Goal: Book appointment/travel/reservation

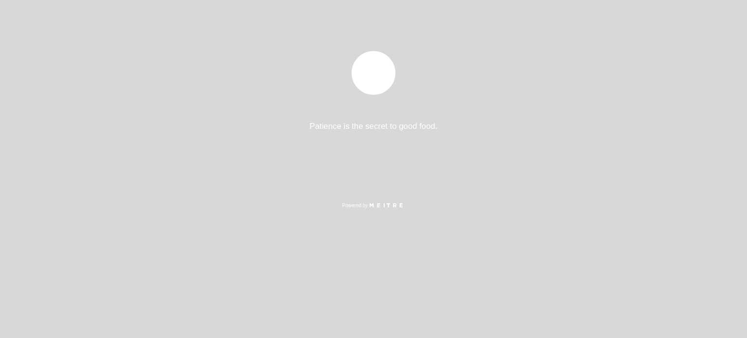
select select "pt"
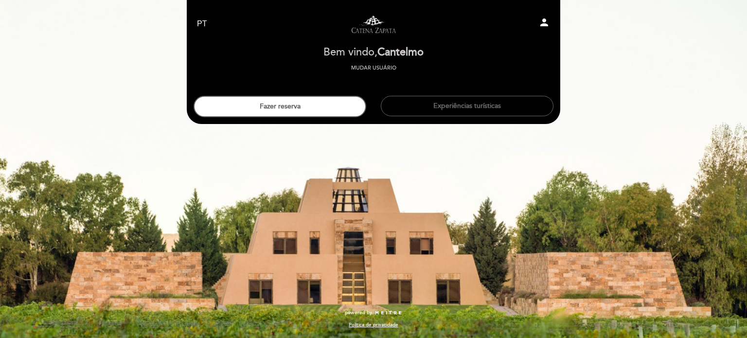
click at [321, 117] on header "EN ES PT Visitas y degustaciones en La Pirámide person Bem vindo Bem vindo, [GE…" at bounding box center [373, 62] width 373 height 124
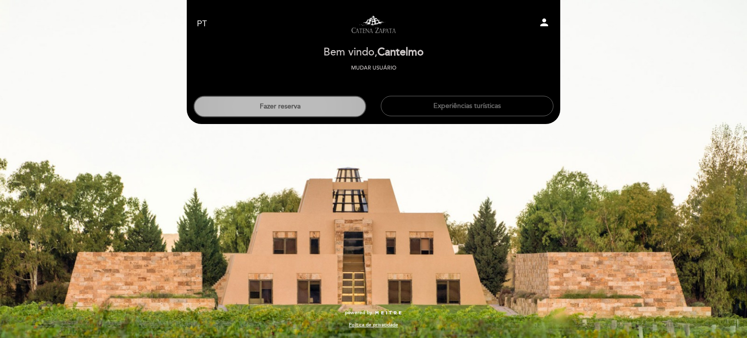
click at [321, 110] on button "Fazer reserva" at bounding box center [279, 106] width 173 height 21
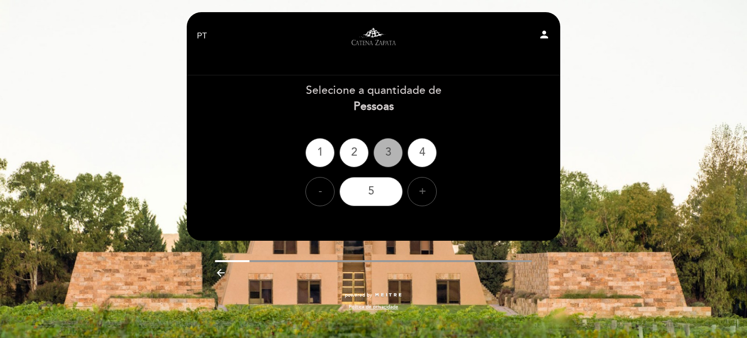
click at [391, 154] on div "3" at bounding box center [387, 152] width 29 height 29
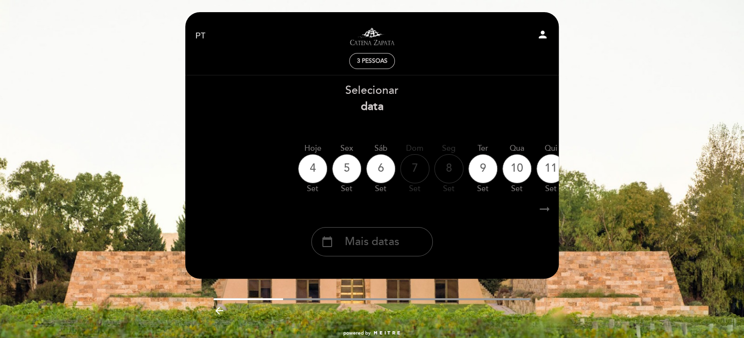
click at [417, 253] on div "calendar_today Mais datas" at bounding box center [372, 241] width 122 height 29
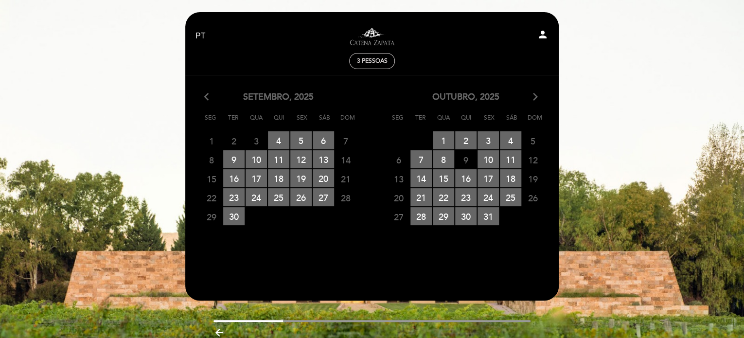
click at [534, 95] on icon "arrow_forward_ios" at bounding box center [535, 97] width 9 height 13
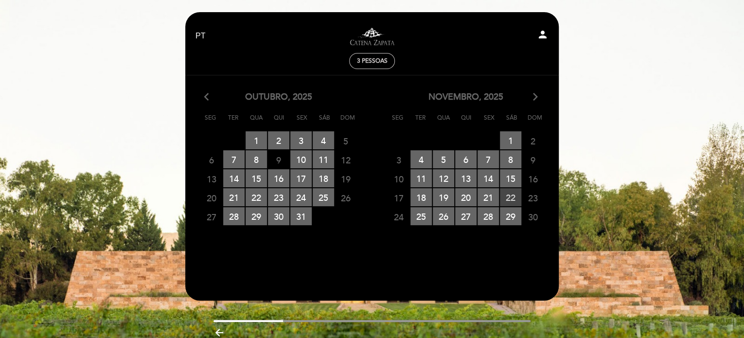
click at [513, 197] on span "22 RESERVAS DISPONÍVEIS" at bounding box center [510, 197] width 21 height 18
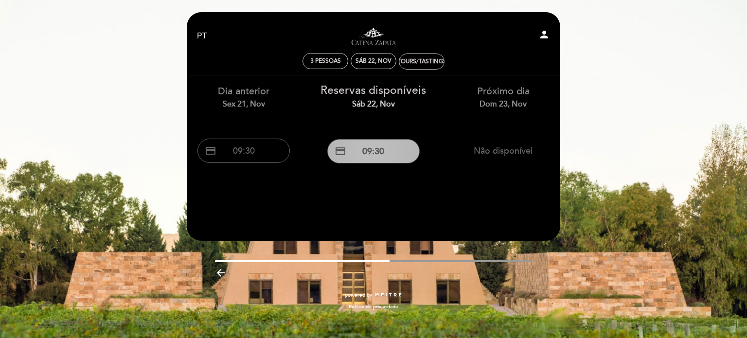
click at [387, 155] on button "credit_card 09:30" at bounding box center [373, 151] width 92 height 24
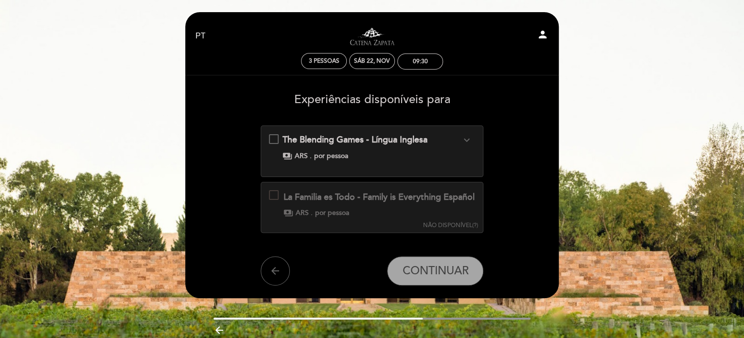
click at [276, 140] on div "The Blending Games - Língua Inglesa expand_more Fazer um corte de vinho é criar…" at bounding box center [372, 147] width 207 height 27
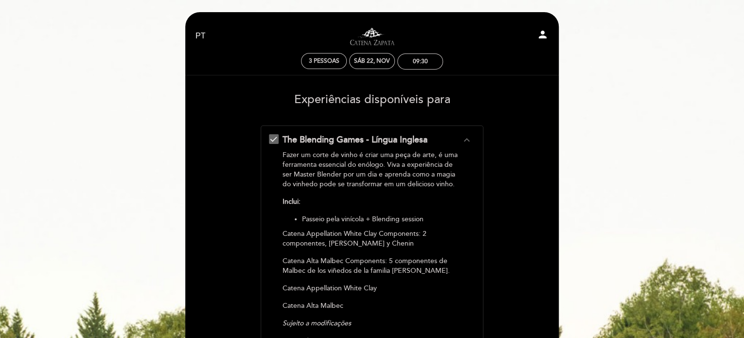
scroll to position [292, 0]
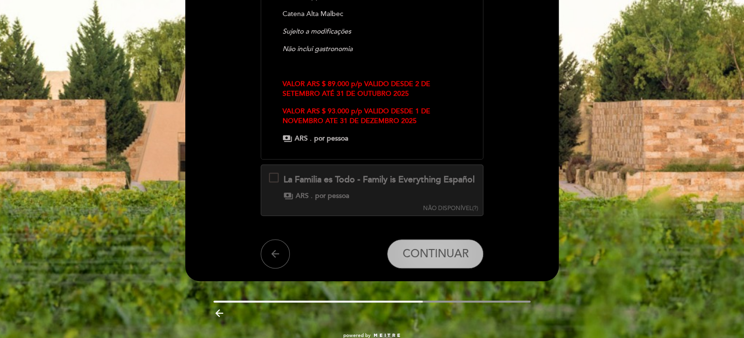
click at [441, 261] on span "CONTINUAR" at bounding box center [435, 254] width 66 height 14
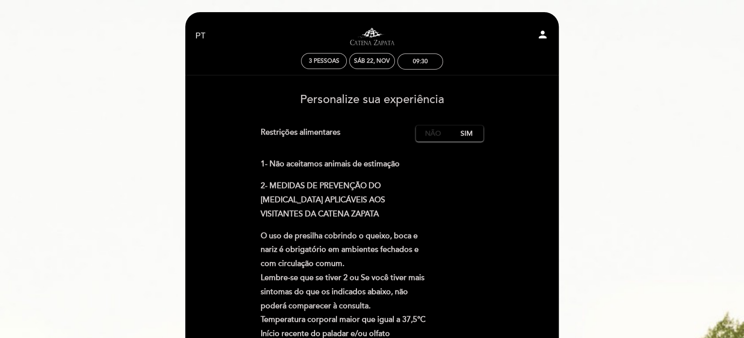
click at [437, 132] on label "Não" at bounding box center [433, 133] width 34 height 16
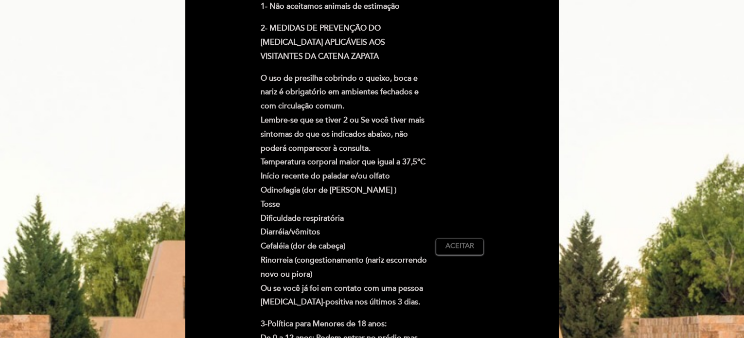
scroll to position [292, 0]
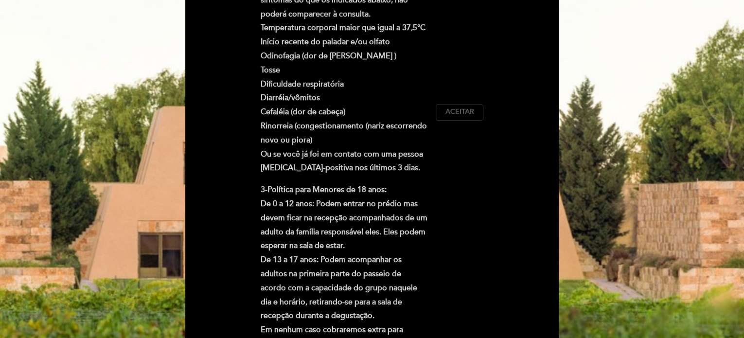
click at [457, 112] on span "Aceitar" at bounding box center [459, 112] width 29 height 10
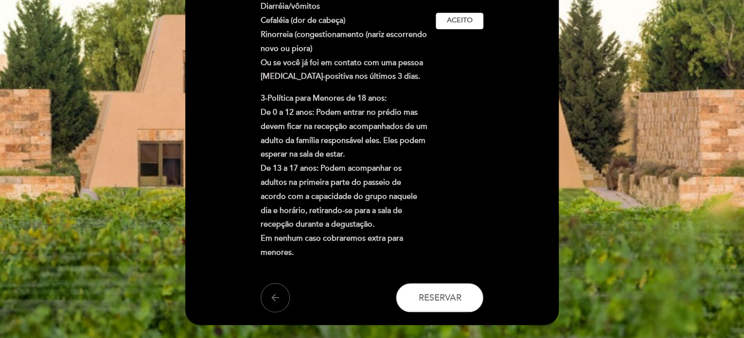
scroll to position [449, 0]
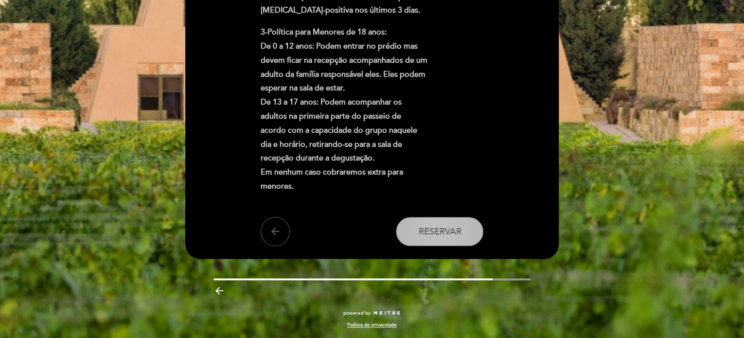
click at [455, 237] on span "Reservar" at bounding box center [439, 231] width 43 height 11
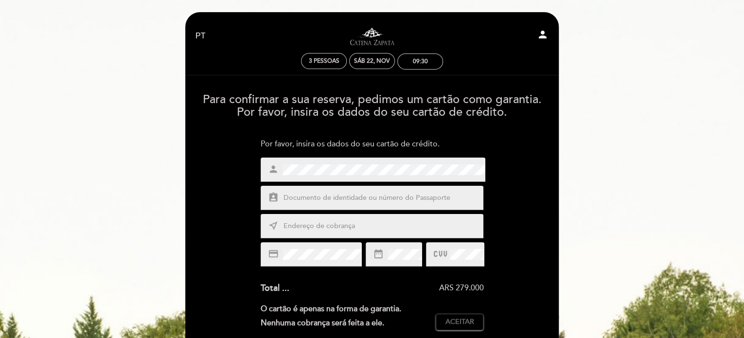
click at [344, 195] on input "text" at bounding box center [383, 198] width 202 height 11
type input "21830193791"
click at [352, 225] on input "text" at bounding box center [383, 226] width 202 height 11
type input "Rotary Club"
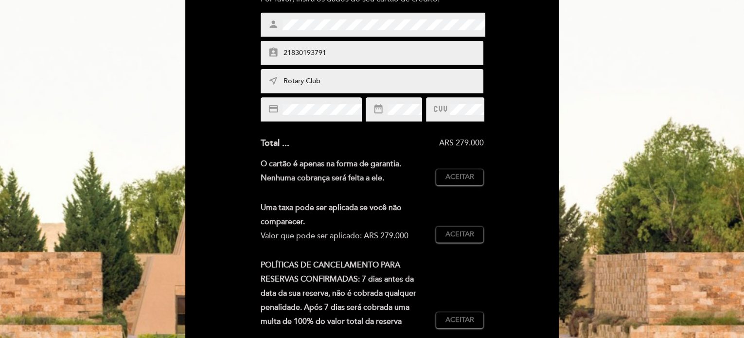
scroll to position [146, 0]
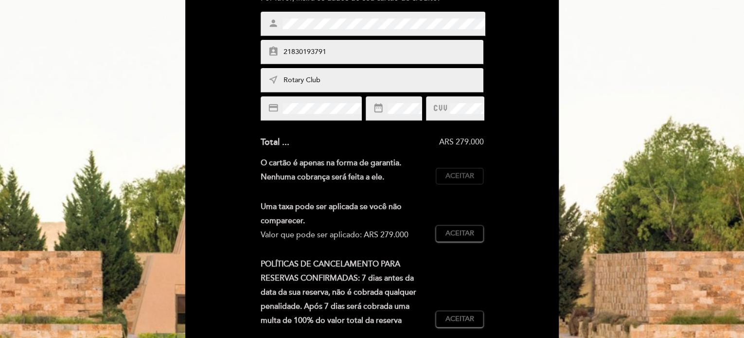
click at [473, 176] on span "Aceitar" at bounding box center [459, 176] width 29 height 10
click at [468, 231] on span "Aceitar" at bounding box center [459, 233] width 29 height 10
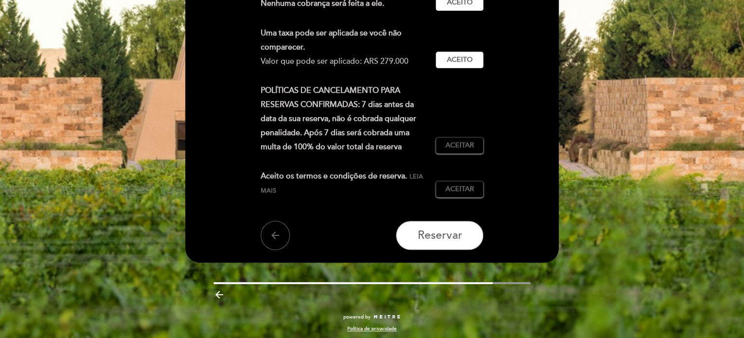
scroll to position [323, 0]
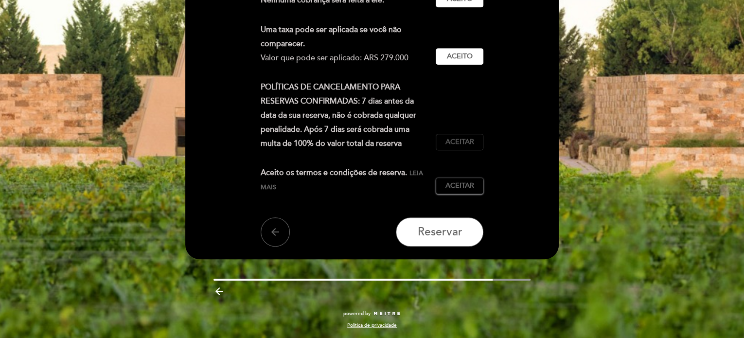
click at [469, 145] on span "Aceitar" at bounding box center [459, 142] width 29 height 10
click at [469, 182] on span "Aceitar" at bounding box center [459, 186] width 29 height 10
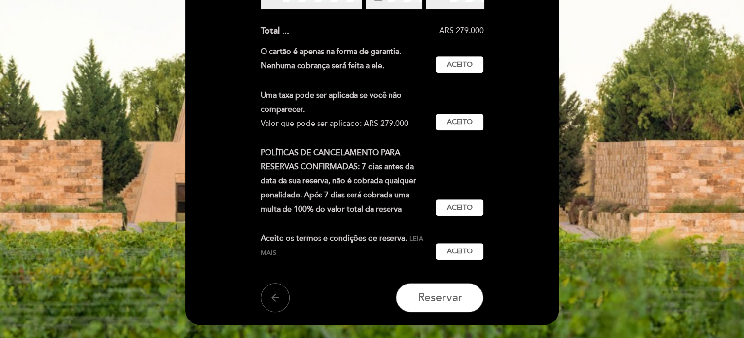
scroll to position [274, 0]
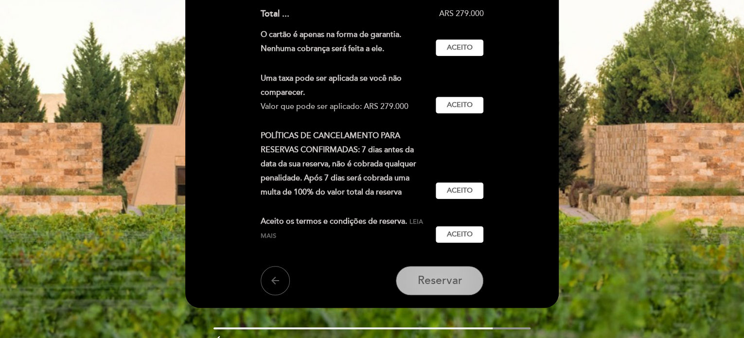
click at [445, 279] on span "Reservar" at bounding box center [439, 281] width 45 height 14
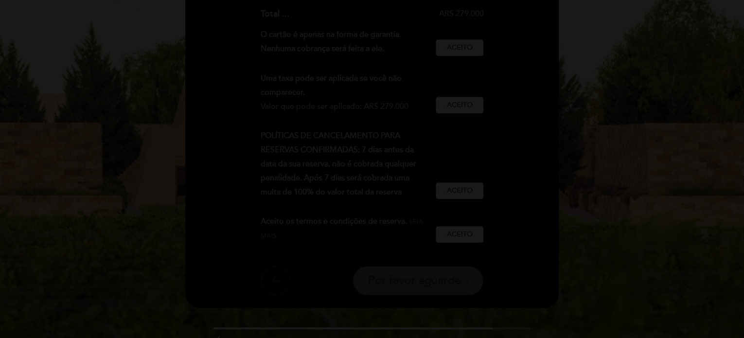
scroll to position [0, 0]
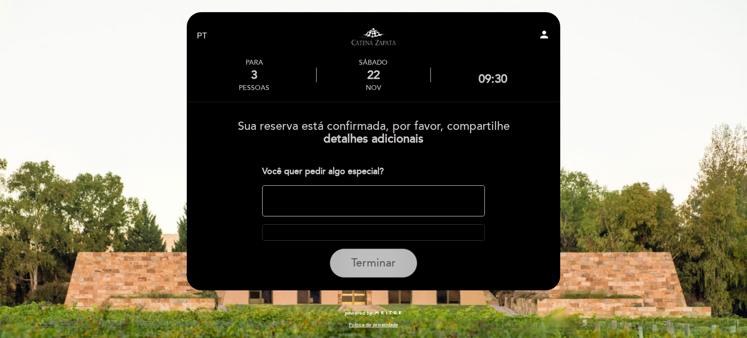
click at [378, 262] on span "Terminar" at bounding box center [373, 263] width 45 height 14
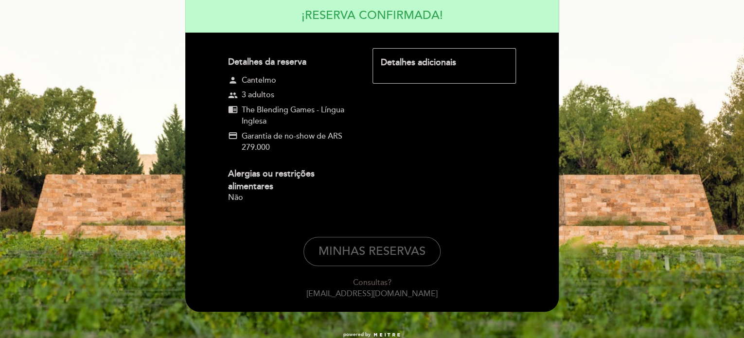
scroll to position [125, 0]
